Goal: Find specific page/section: Find specific page/section

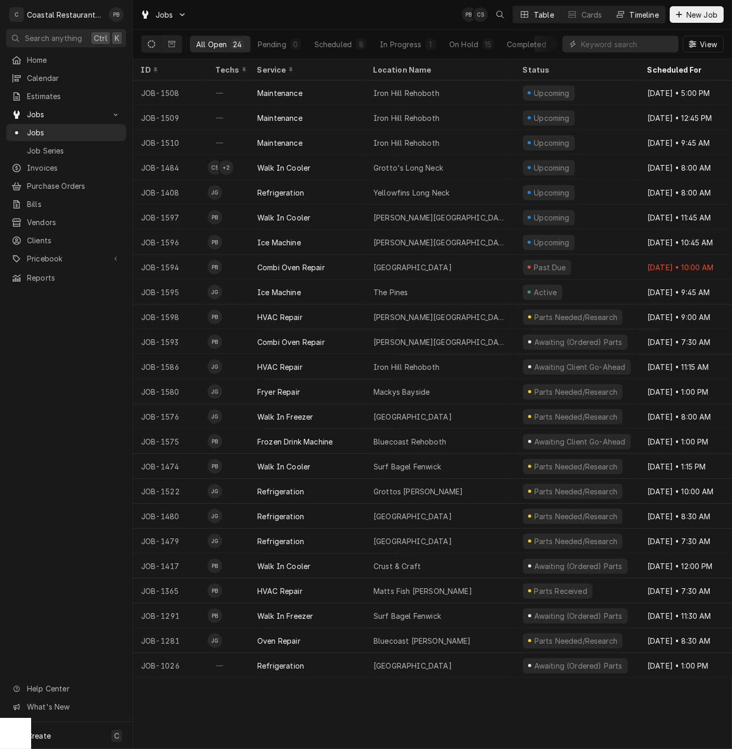
click at [634, 14] on div "Timeline" at bounding box center [644, 14] width 29 height 11
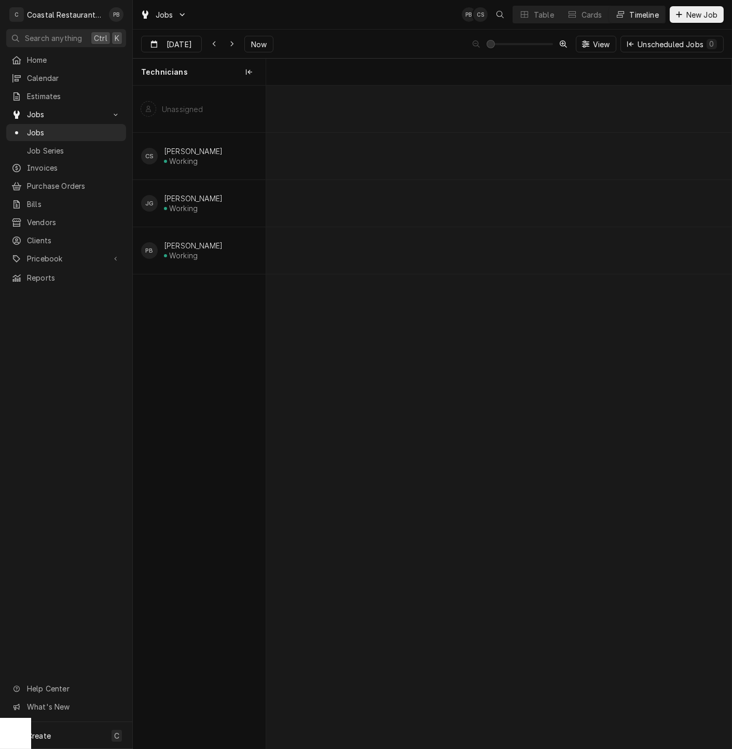
scroll to position [0, 9228]
click at [259, 45] on span "Now" at bounding box center [259, 44] width 20 height 11
type input "Aug 29"
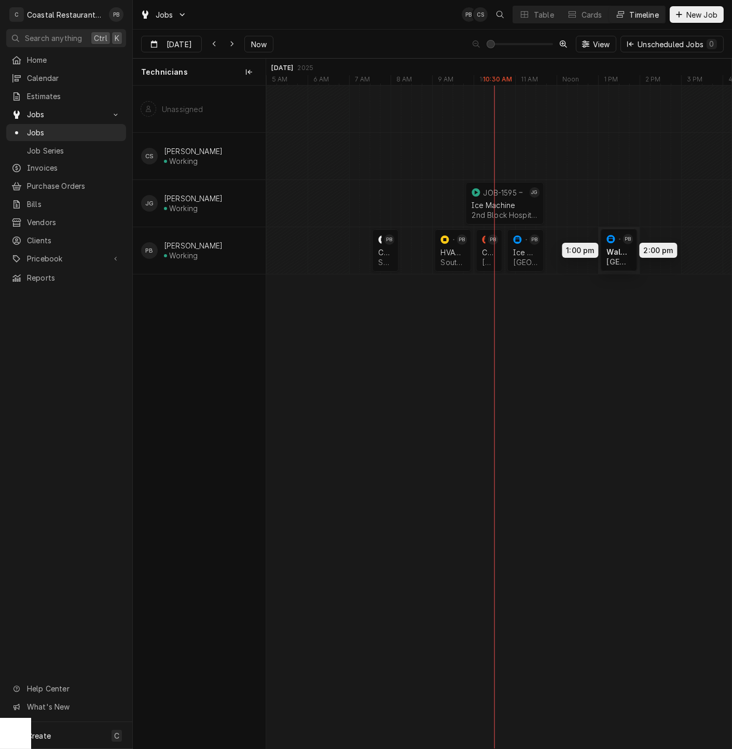
drag, startPoint x: 566, startPoint y: 250, endPoint x: 617, endPoint y: 248, distance: 50.9
click at [617, 248] on div "9:45 AM 11:45 AM JOB-1595 JG Ice Machine 2nd Block Hospitality | Rehoboth Beach…" at bounding box center [498, 417] width 465 height 663
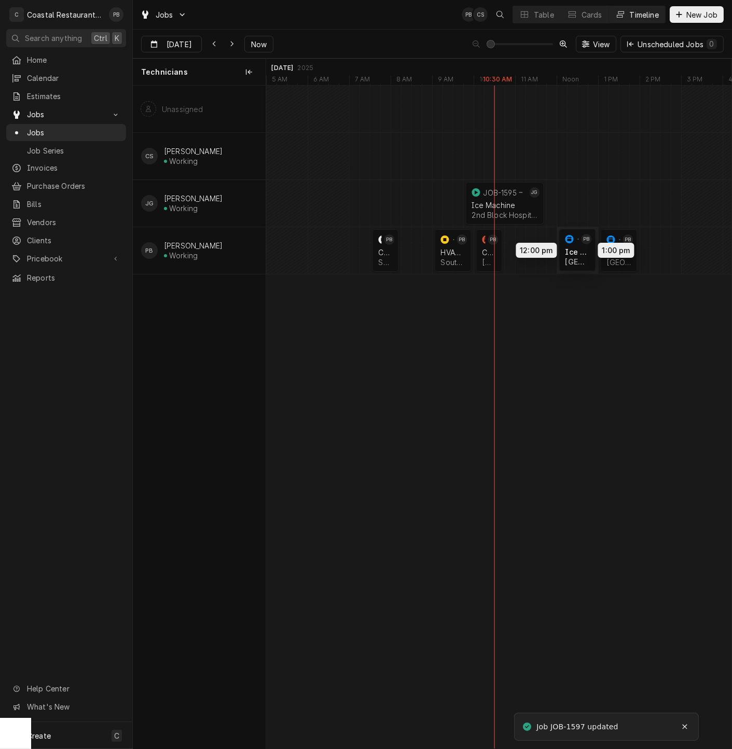
drag, startPoint x: 526, startPoint y: 249, endPoint x: 576, endPoint y: 248, distance: 50.3
click at [576, 248] on div "9:45 AM 11:45 AM JOB-1595 JG Ice Machine 2nd Block Hospitality | Rehoboth Beach…" at bounding box center [498, 417] width 465 height 663
drag, startPoint x: 489, startPoint y: 248, endPoint x: 520, endPoint y: 246, distance: 31.2
click at [520, 246] on div "9:45 AM 11:45 AM JOB-1595 JG Ice Machine 2nd Block Hospitality | Rehoboth Beach…" at bounding box center [498, 417] width 465 height 663
drag, startPoint x: 529, startPoint y: 250, endPoint x: 535, endPoint y: 250, distance: 6.2
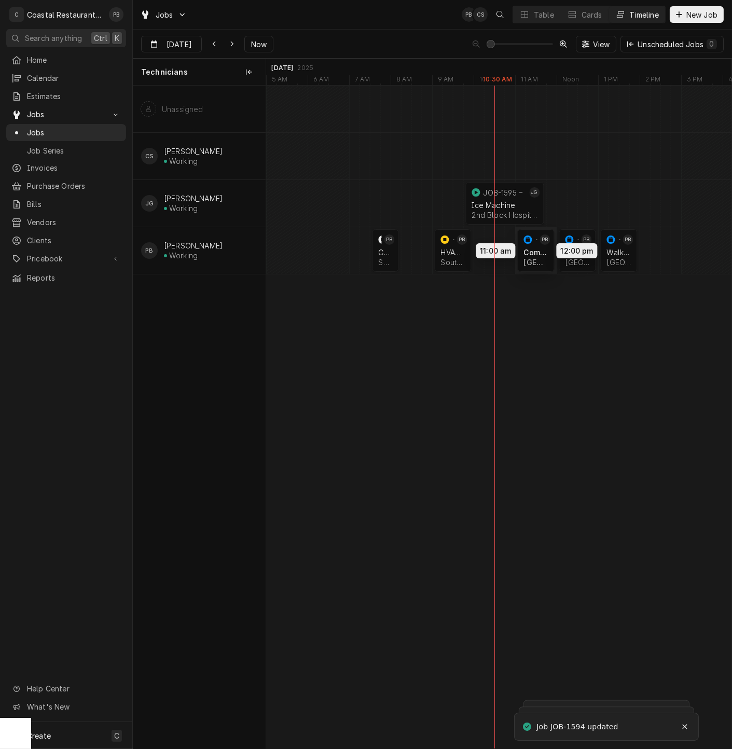
drag, startPoint x: 525, startPoint y: 246, endPoint x: 532, endPoint y: 246, distance: 7.3
click at [532, 246] on div "9:45 AM 11:45 AM JOB-1595 JG Ice Machine 2nd Block Hospitality | Rehoboth Beach…" at bounding box center [498, 417] width 465 height 663
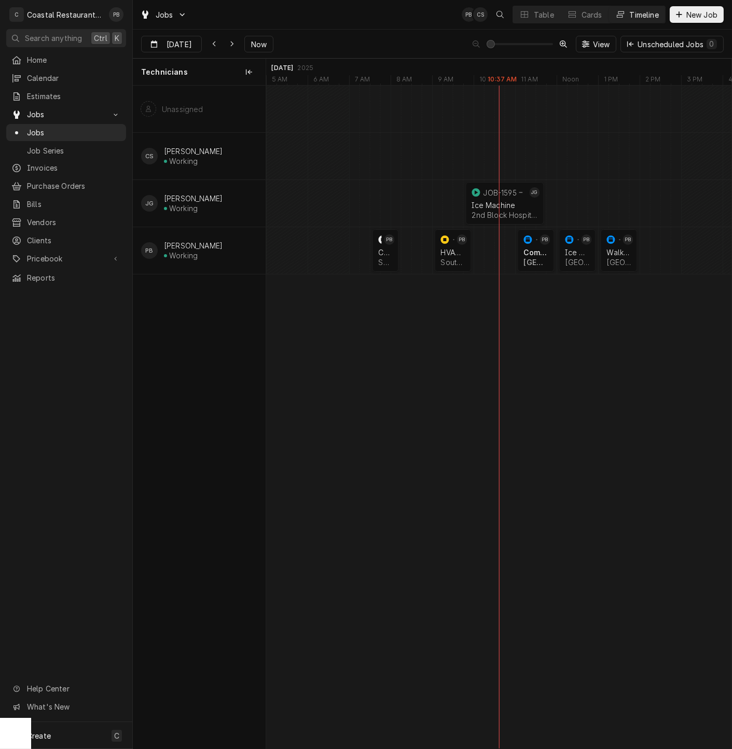
click at [537, 25] on div "Jobs PB CS Table Cards Timeline New Job" at bounding box center [432, 14] width 599 height 29
drag, startPoint x: 537, startPoint y: 25, endPoint x: 539, endPoint y: 17, distance: 8.6
click at [539, 17] on div "Table" at bounding box center [544, 14] width 20 height 11
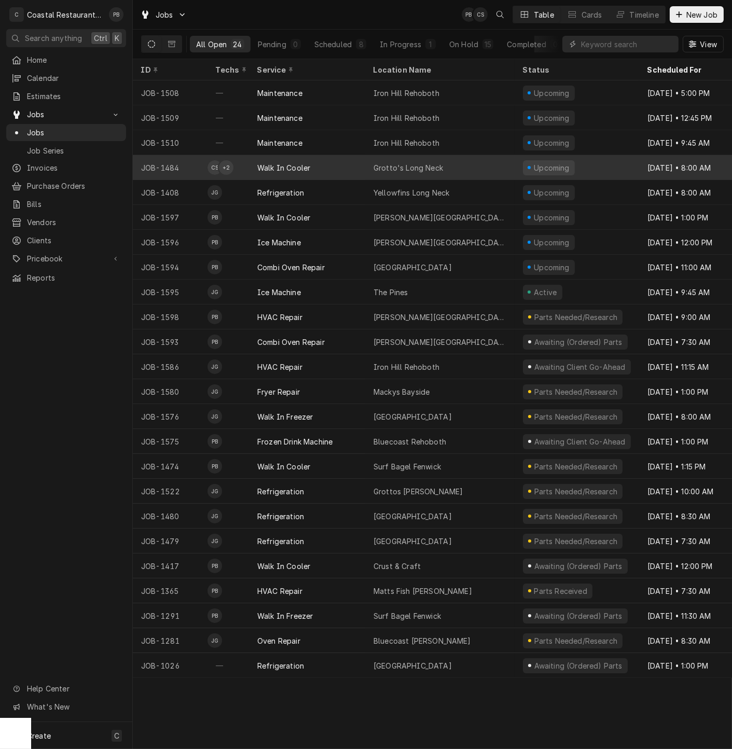
click at [424, 165] on div "Grotto's Long Neck" at bounding box center [409, 167] width 70 height 11
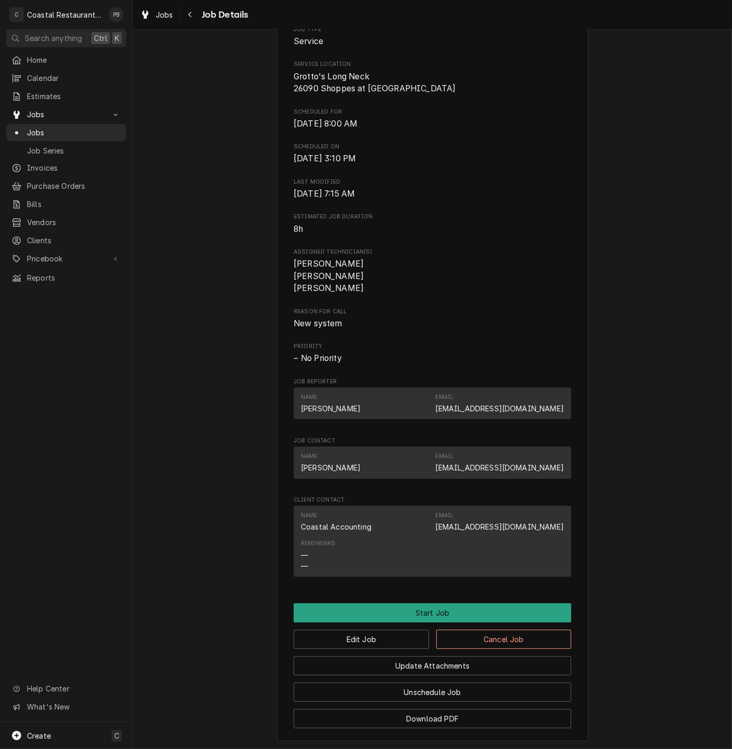
scroll to position [332, 0]
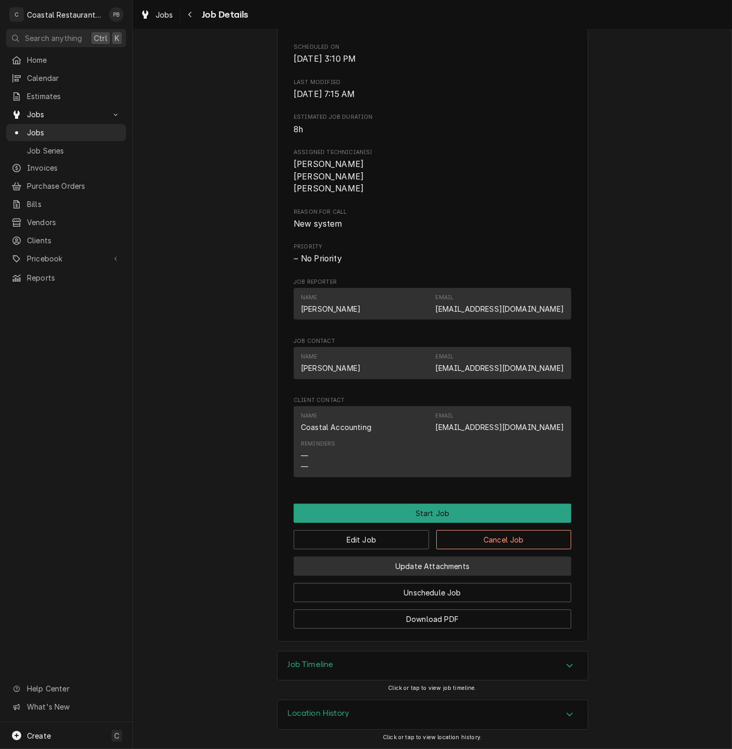
click at [452, 568] on button "Update Attachments" at bounding box center [433, 566] width 278 height 19
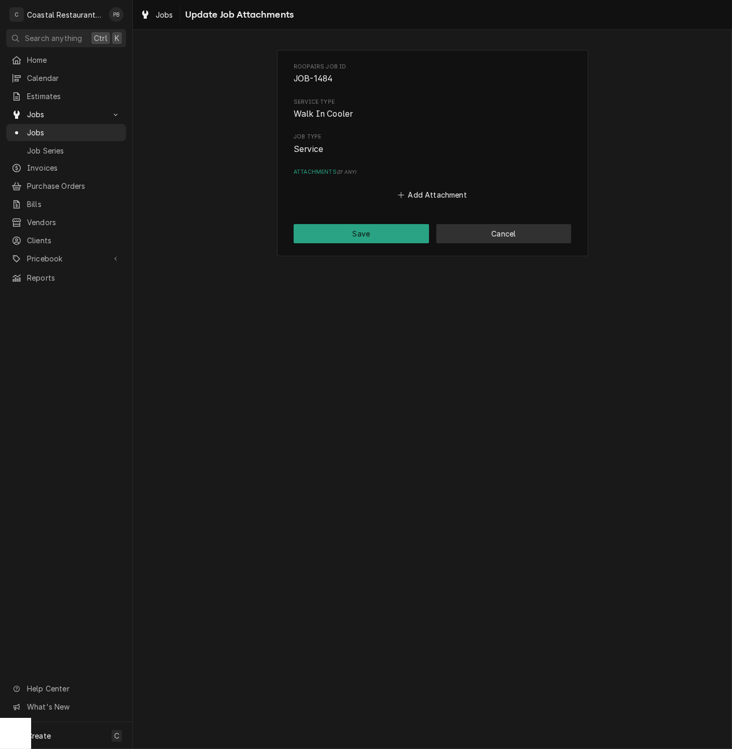
click at [536, 228] on button "Cancel" at bounding box center [503, 233] width 135 height 19
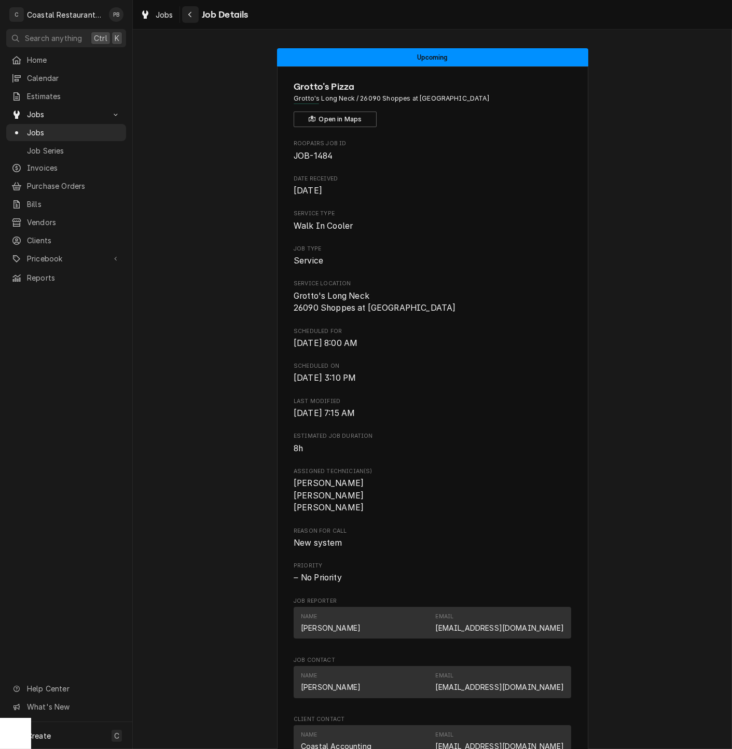
click at [193, 16] on div "Navigate back" at bounding box center [190, 14] width 10 height 10
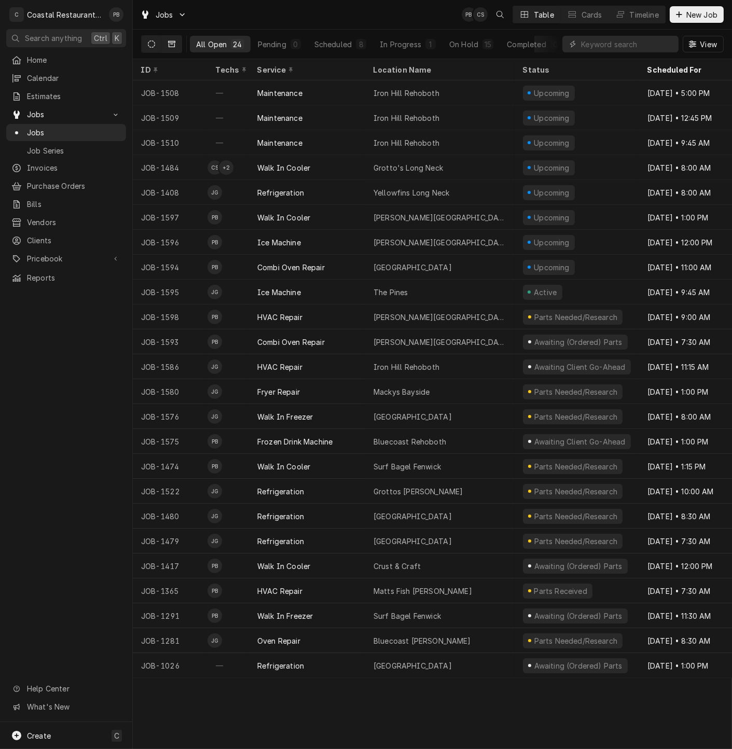
click at [176, 42] on button "Dynamic Content Wrapper" at bounding box center [172, 44] width 20 height 17
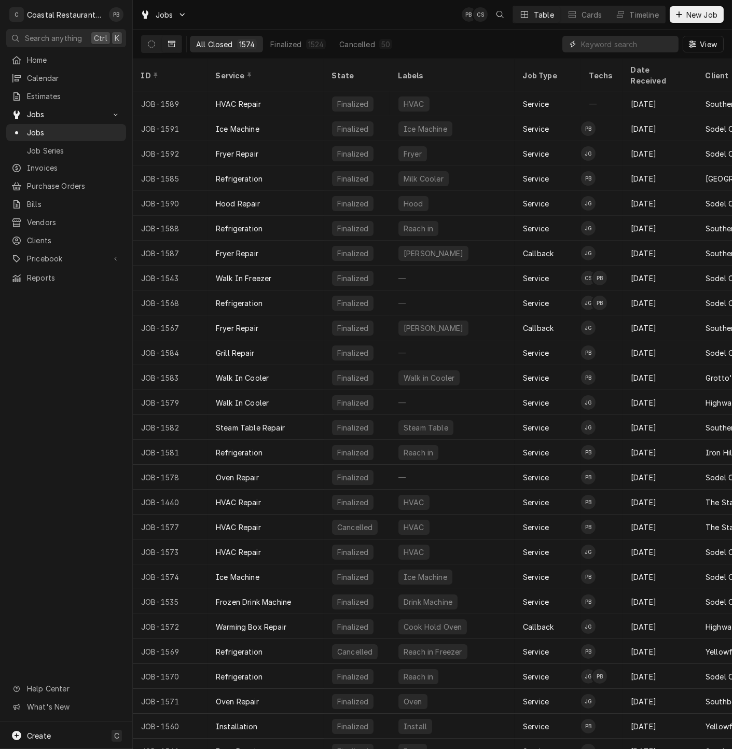
click at [640, 38] on input "Dynamic Content Wrapper" at bounding box center [627, 44] width 92 height 17
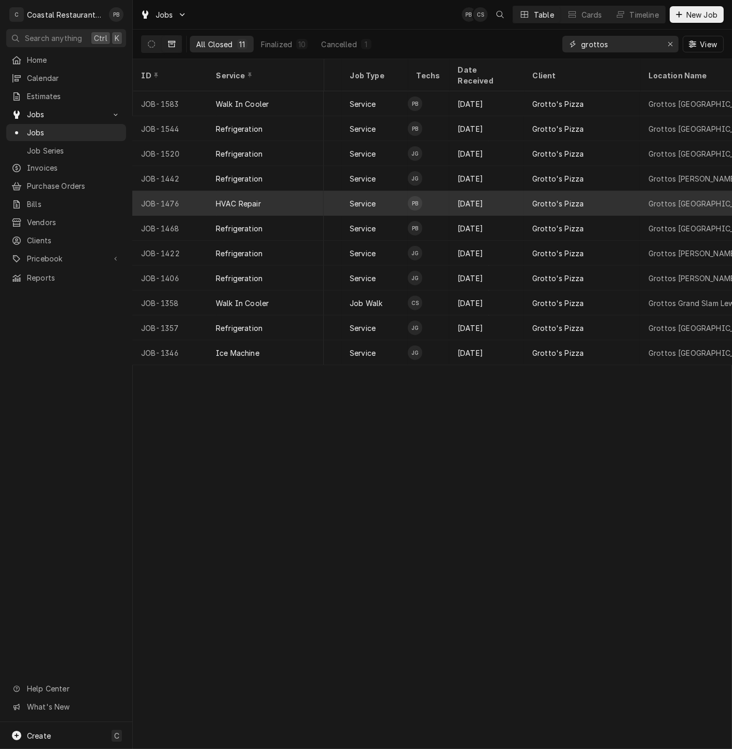
scroll to position [0, 173]
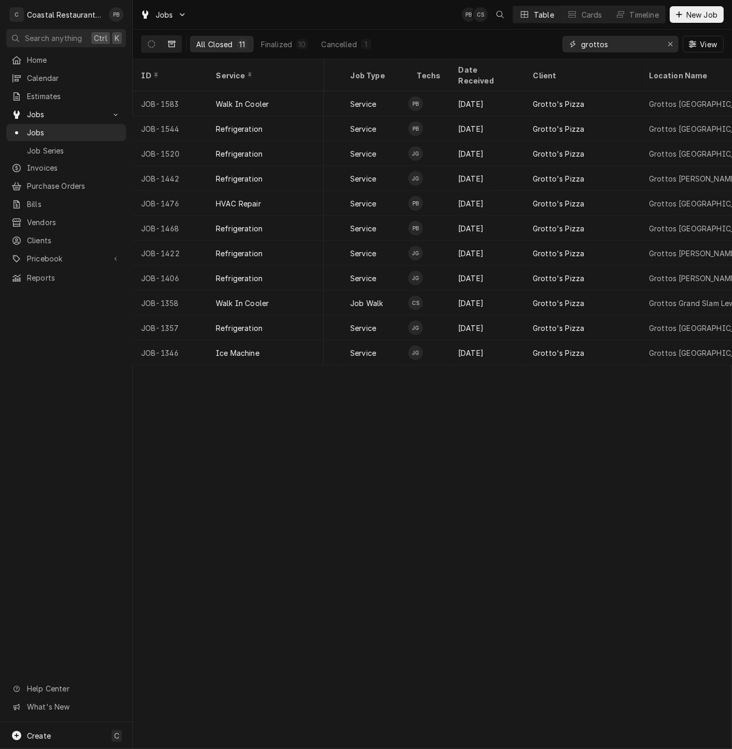
drag, startPoint x: 625, startPoint y: 44, endPoint x: 569, endPoint y: 44, distance: 55.5
click at [569, 44] on div "grottos" at bounding box center [620, 44] width 116 height 17
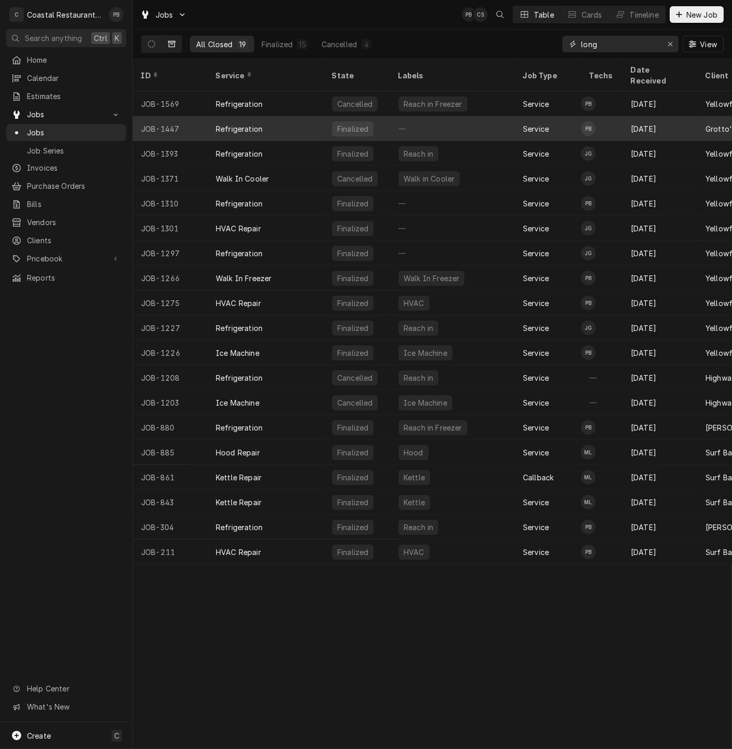
type input "long"
click at [438, 116] on div "—" at bounding box center [452, 128] width 125 height 25
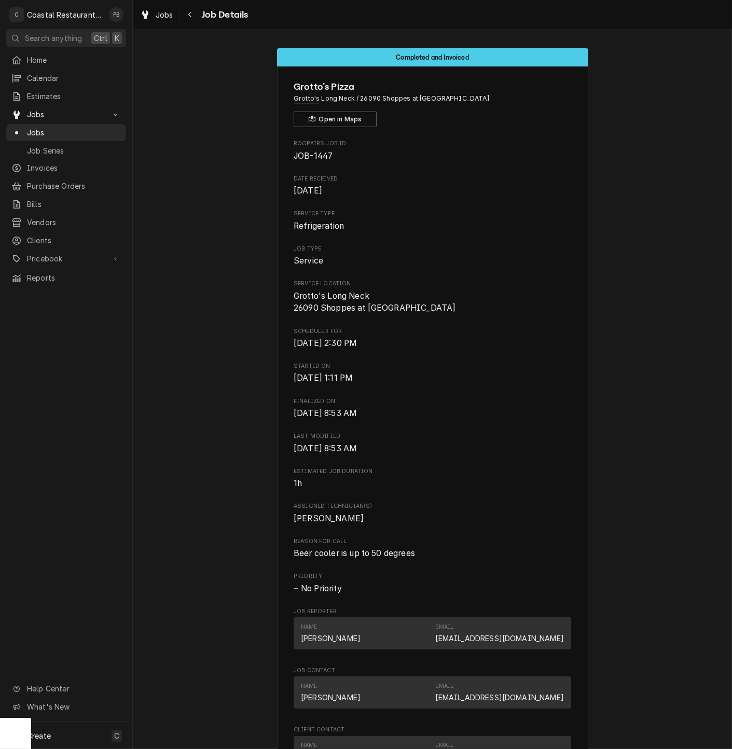
scroll to position [311, 0]
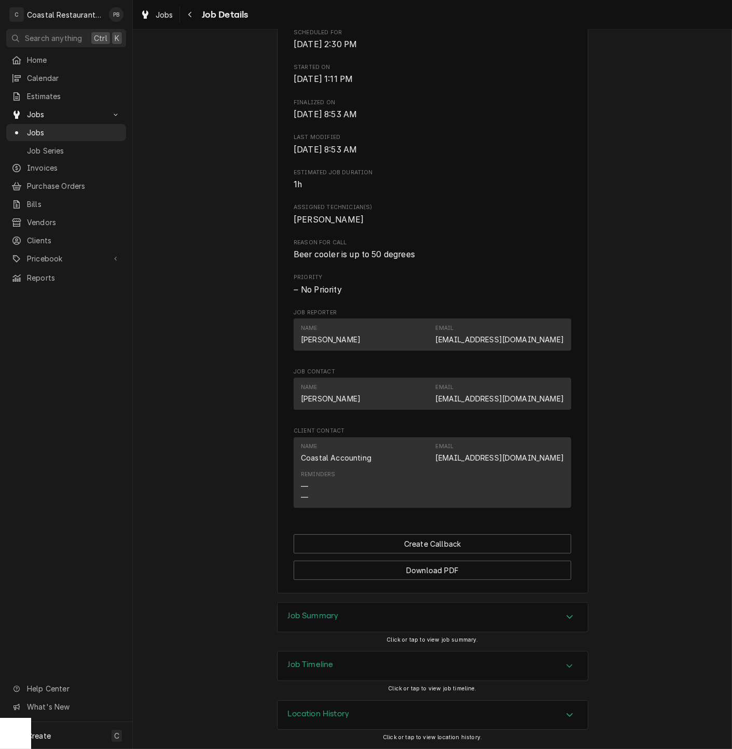
click at [567, 621] on icon "Accordion Header" at bounding box center [569, 617] width 7 height 8
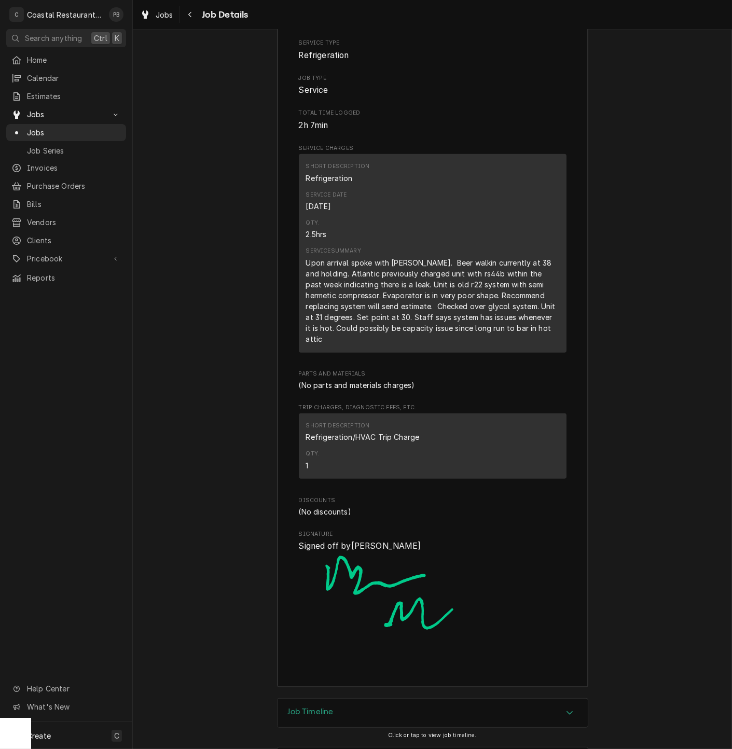
scroll to position [986, 0]
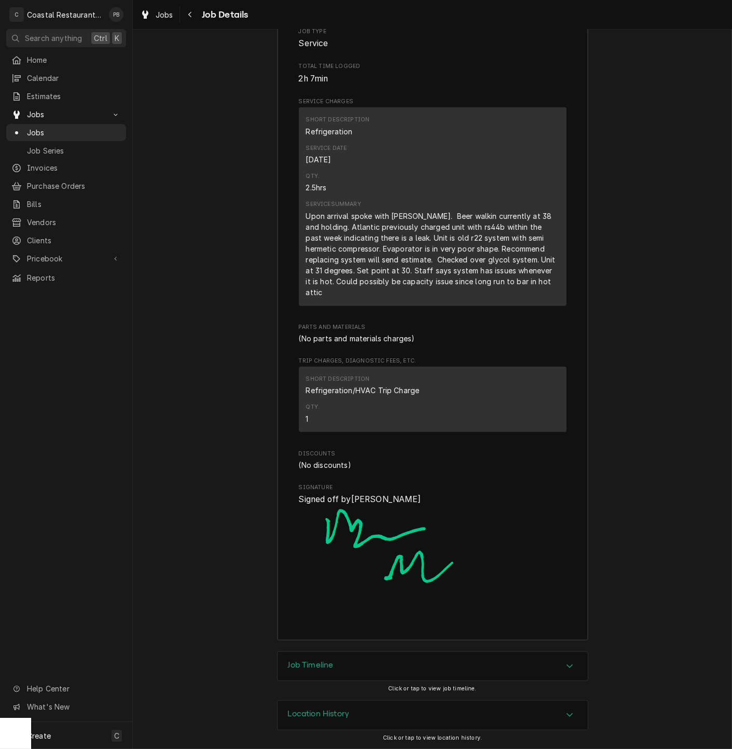
click at [567, 666] on icon "Accordion Header" at bounding box center [569, 666] width 7 height 8
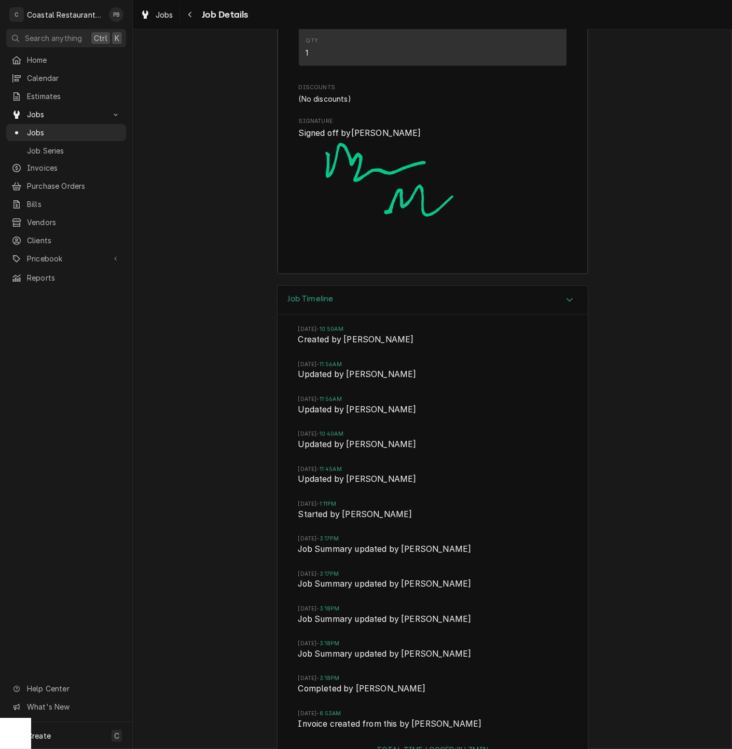
scroll to position [1431, 0]
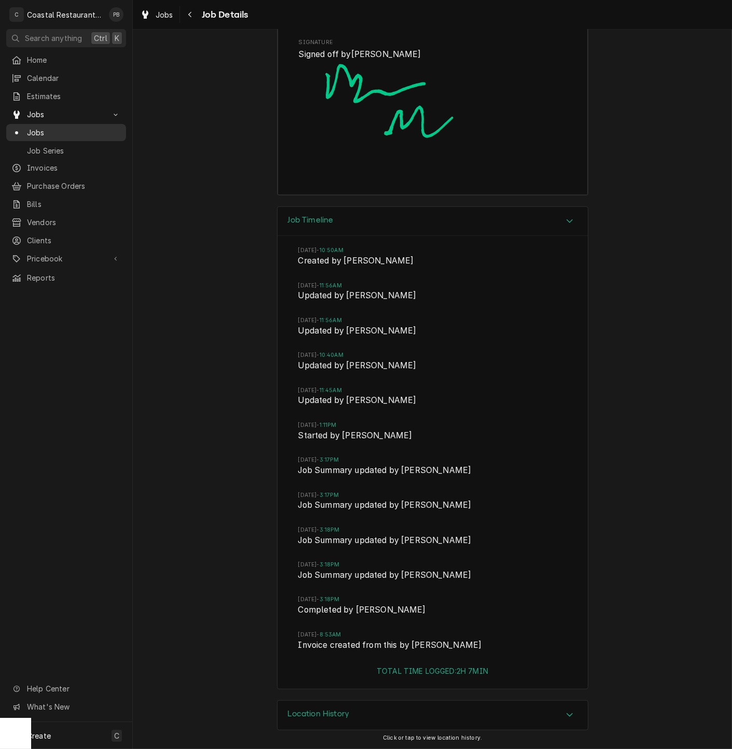
click at [37, 127] on span "Jobs" at bounding box center [74, 132] width 94 height 11
